Goal: Check status

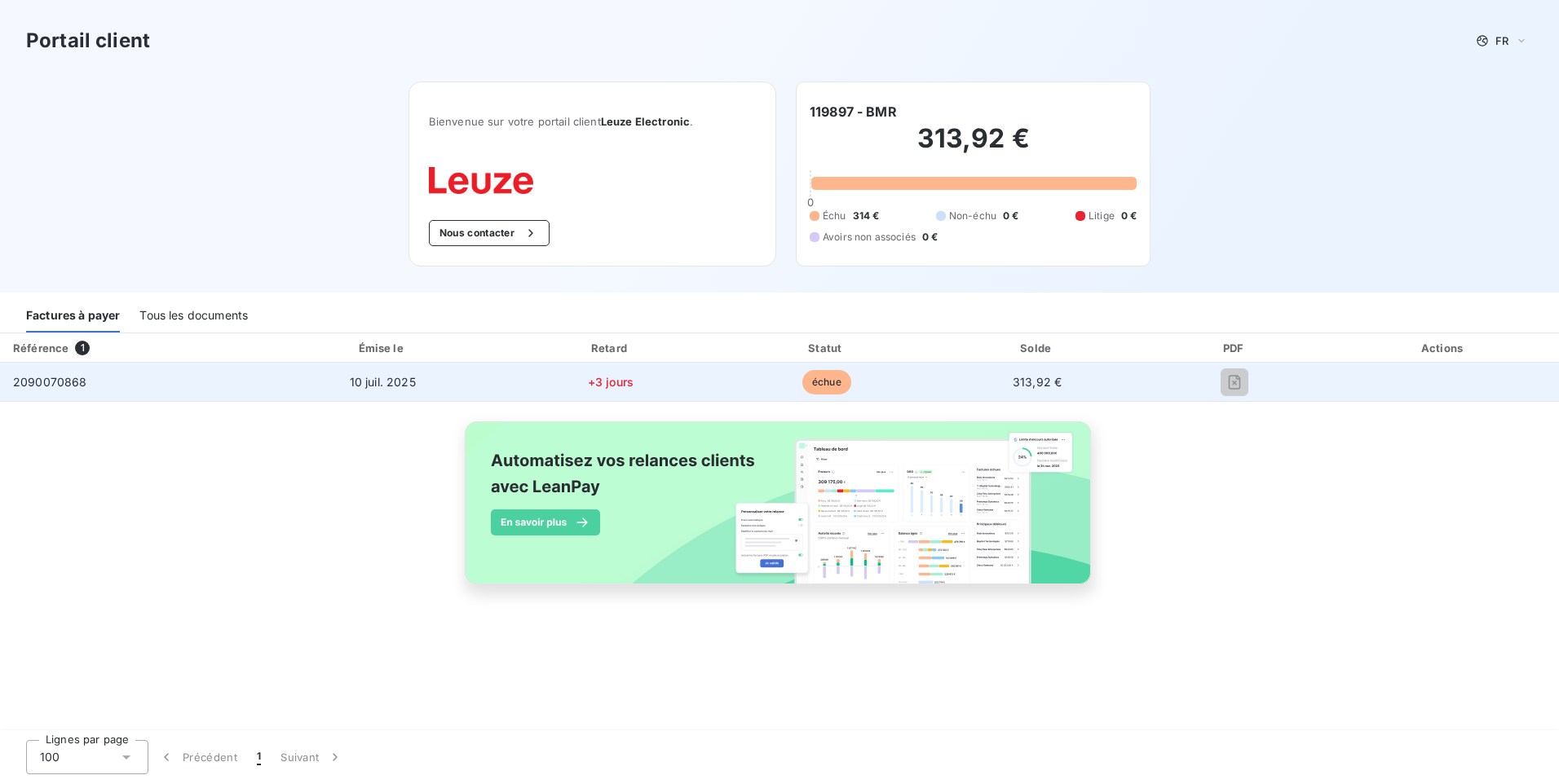
click at [328, 379] on td "10 juil. 2025" at bounding box center [382, 382] width 238 height 39
click at [324, 379] on td "10 juil. 2025" at bounding box center [382, 382] width 238 height 39
